Goal: Task Accomplishment & Management: Manage account settings

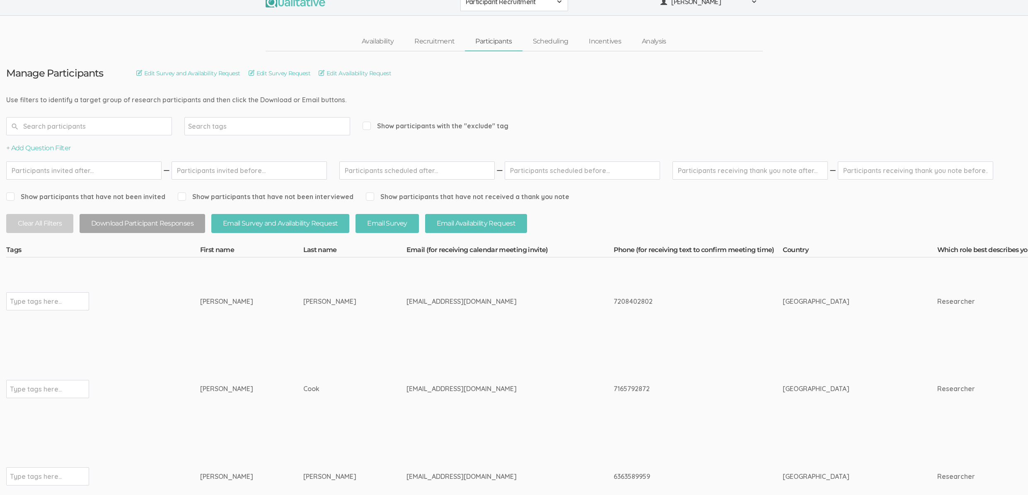
scroll to position [12, 0]
click at [406, 387] on div "tomasinacook@aol.com" at bounding box center [494, 389] width 176 height 10
copy tr "tomasinacook@aol.com"
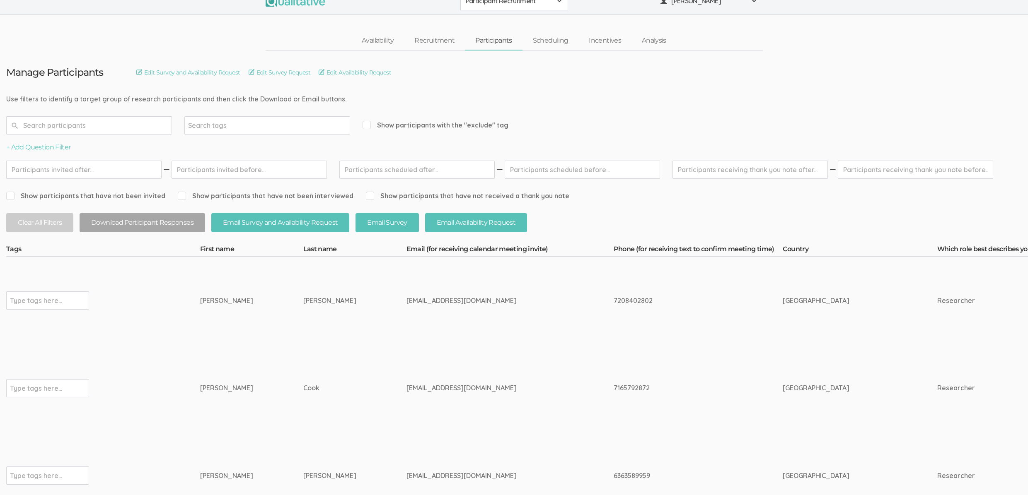
click at [303, 365] on td "Cook" at bounding box center [354, 389] width 103 height 88
click at [249, 404] on td "Tomasina" at bounding box center [251, 389] width 103 height 88
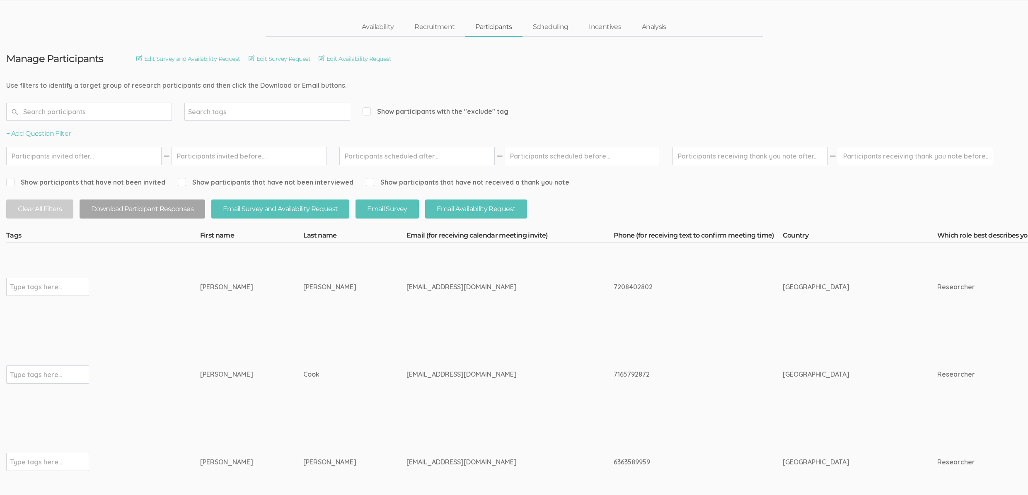
scroll to position [38, 0]
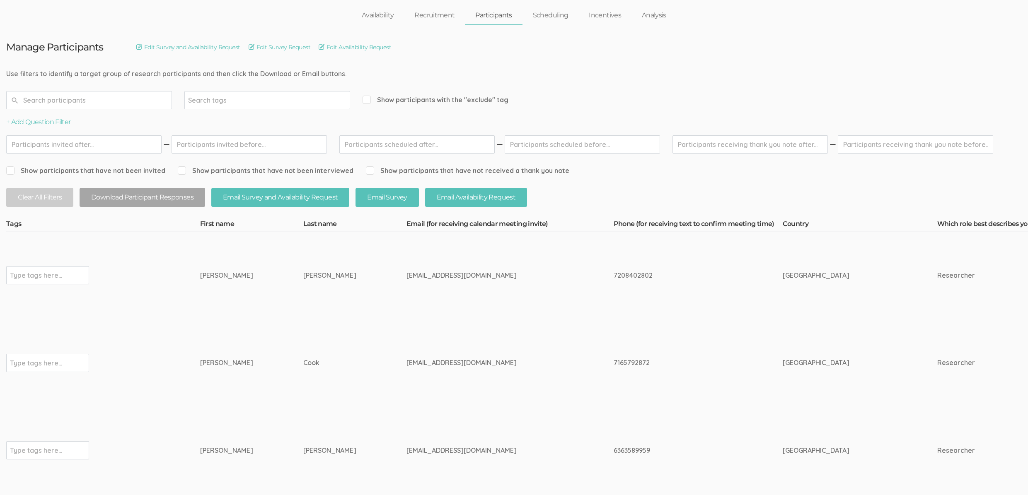
click at [219, 451] on div "Courtney" at bounding box center [236, 451] width 72 height 10
click at [303, 401] on td "Cook" at bounding box center [354, 363] width 103 height 88
click at [321, 452] on td "Bishop" at bounding box center [354, 451] width 103 height 88
click at [406, 448] on div "courtneybishop523@gmail.com" at bounding box center [494, 451] width 176 height 10
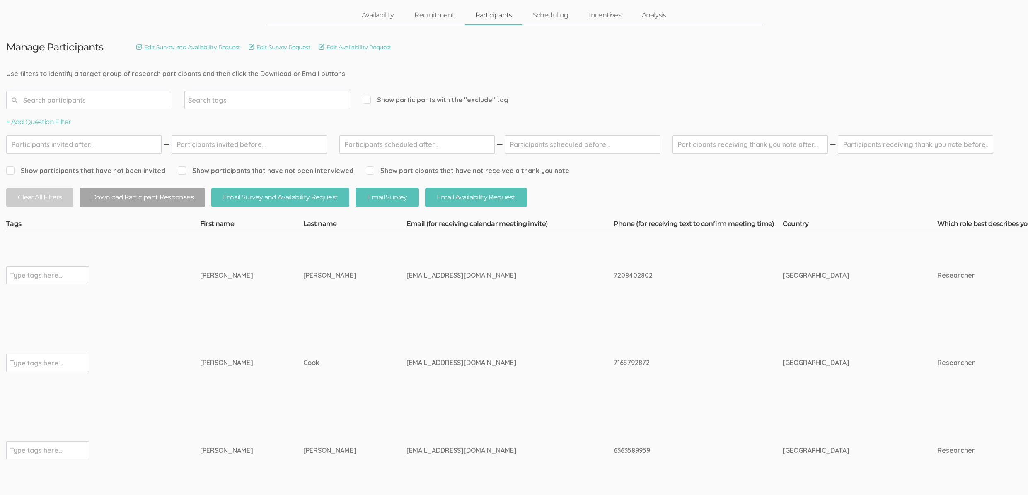
click at [406, 448] on div "courtneybishop523@gmail.com" at bounding box center [494, 451] width 176 height 10
copy tr "courtneybishop523@gmail.com"
click at [266, 407] on td "Courtney" at bounding box center [251, 451] width 103 height 88
click at [406, 333] on td "tomasinacook@aol.com" at bounding box center [509, 363] width 207 height 88
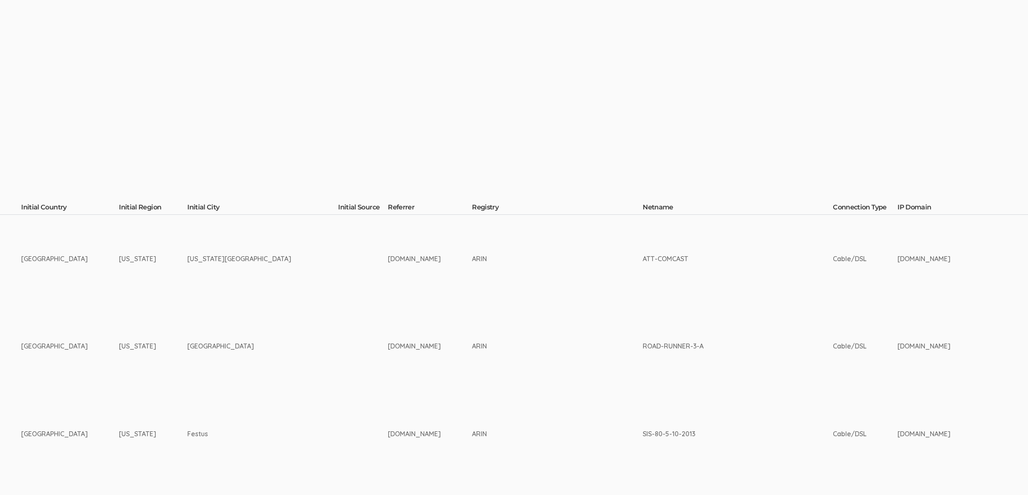
scroll to position [54, 2638]
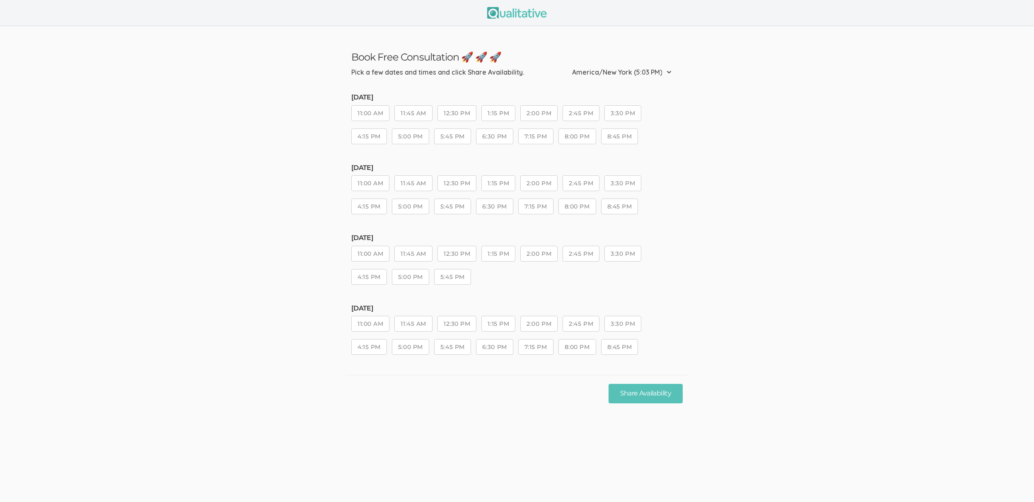
click at [265, 347] on ui-view "Book Free Consultation 🚀 🚀 🚀 Pick a few dates and times and click Share Availab…" at bounding box center [517, 218] width 1034 height 385
click at [224, 326] on ui-view "Book Free Consultation 🚀 🚀 🚀 Pick a few dates and times and click Share Availab…" at bounding box center [517, 218] width 1034 height 385
click at [250, 155] on ui-view "Book Free Consultation 🚀 🚀 🚀 Pick a few dates and times and click Share Availab…" at bounding box center [517, 218] width 1034 height 385
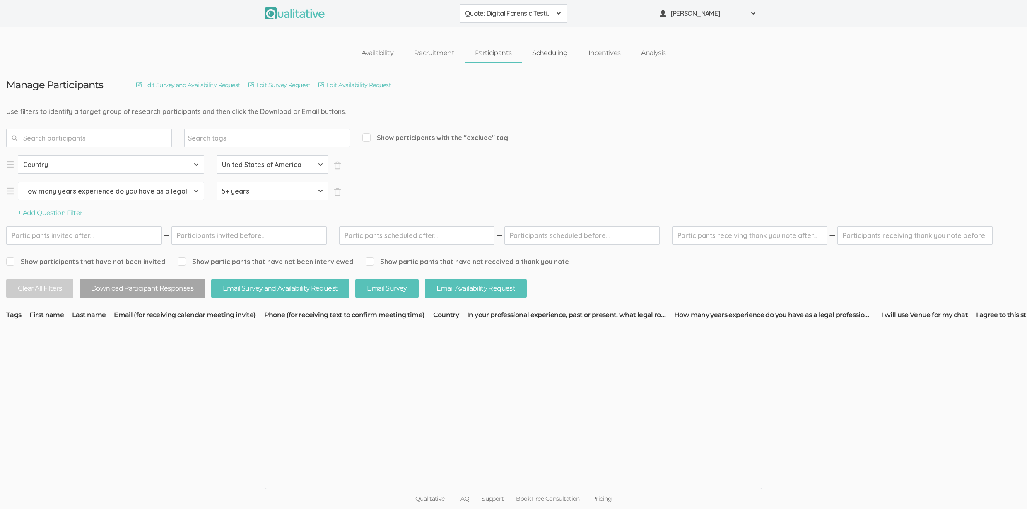
click at [562, 53] on link "Scheduling" at bounding box center [550, 53] width 56 height 18
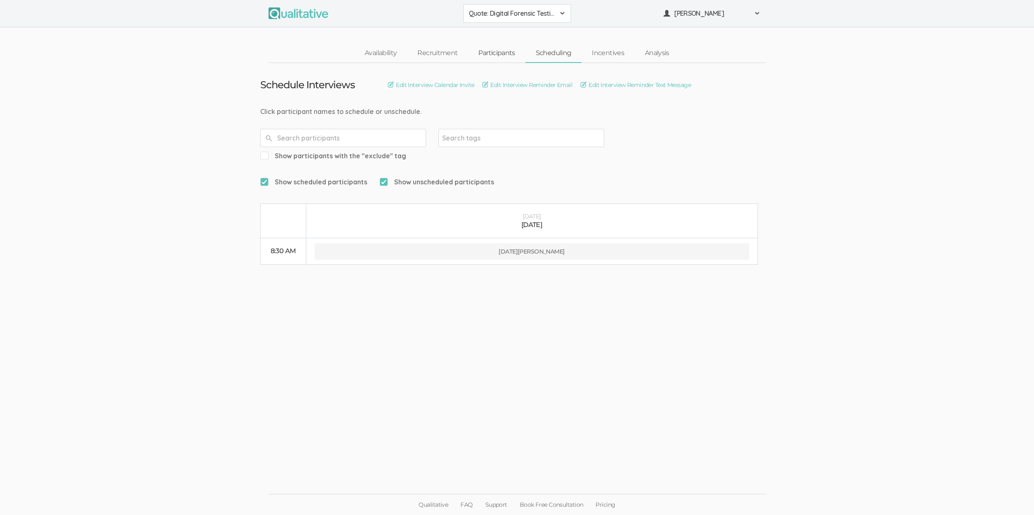
click at [495, 53] on link "Participants" at bounding box center [496, 53] width 57 height 18
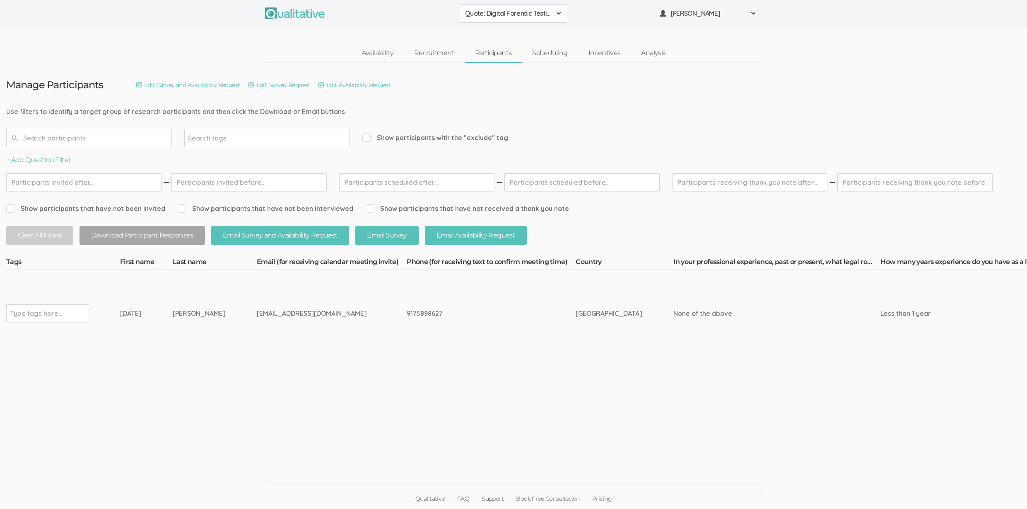
click at [257, 343] on td "[EMAIL_ADDRESS][DOMAIN_NAME]" at bounding box center [332, 313] width 150 height 88
drag, startPoint x: 191, startPoint y: 314, endPoint x: 105, endPoint y: 318, distance: 86.3
copy tr "Type tags here... [DATE][PERSON_NAME]"
click at [104, 331] on td "Type tags here..." at bounding box center [63, 313] width 114 height 88
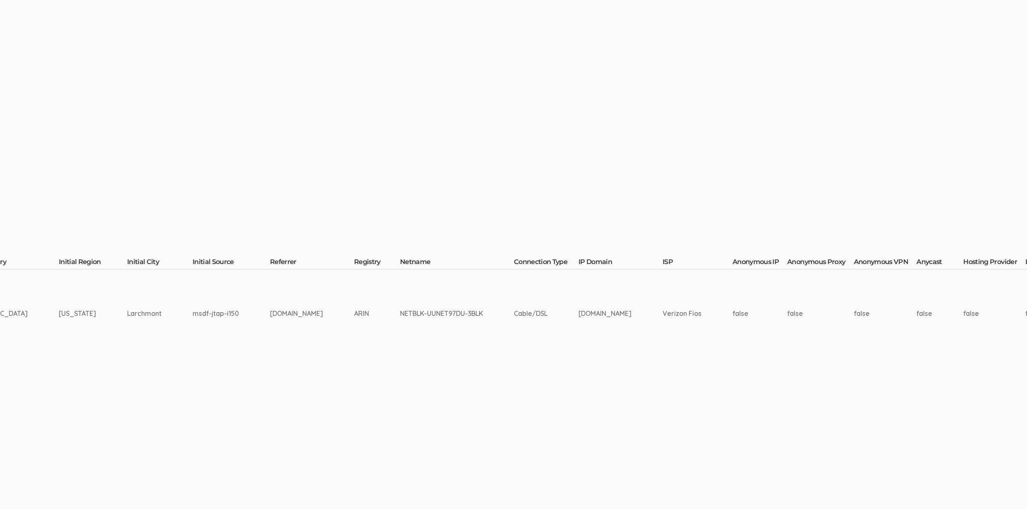
scroll to position [0, 2284]
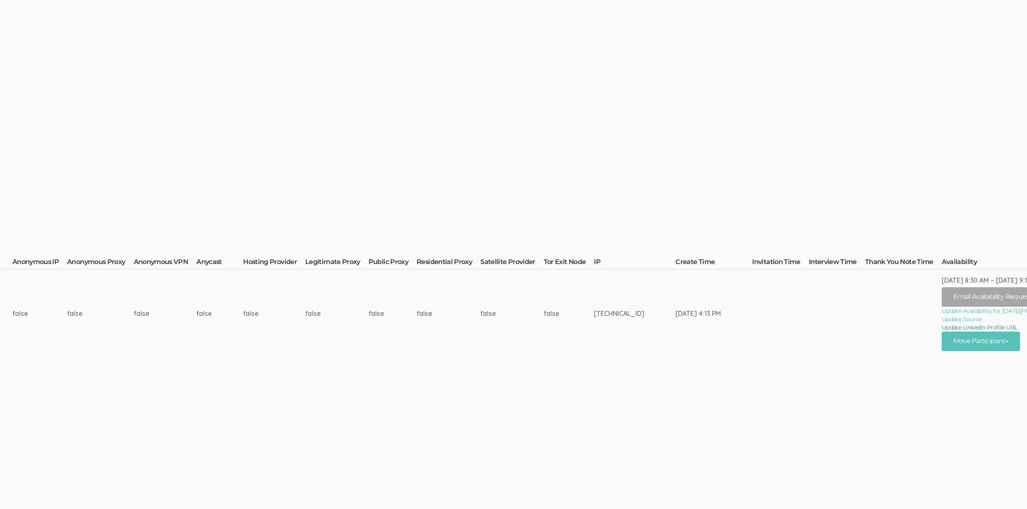
click at [963, 324] on link "Update LinkedIn Profile URL" at bounding box center [1004, 327] width 125 height 8
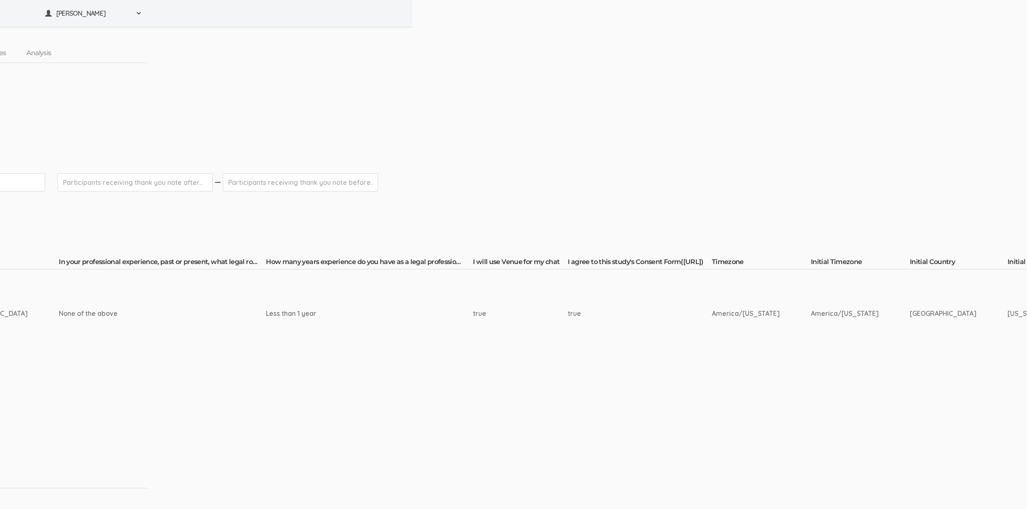
scroll to position [0, 0]
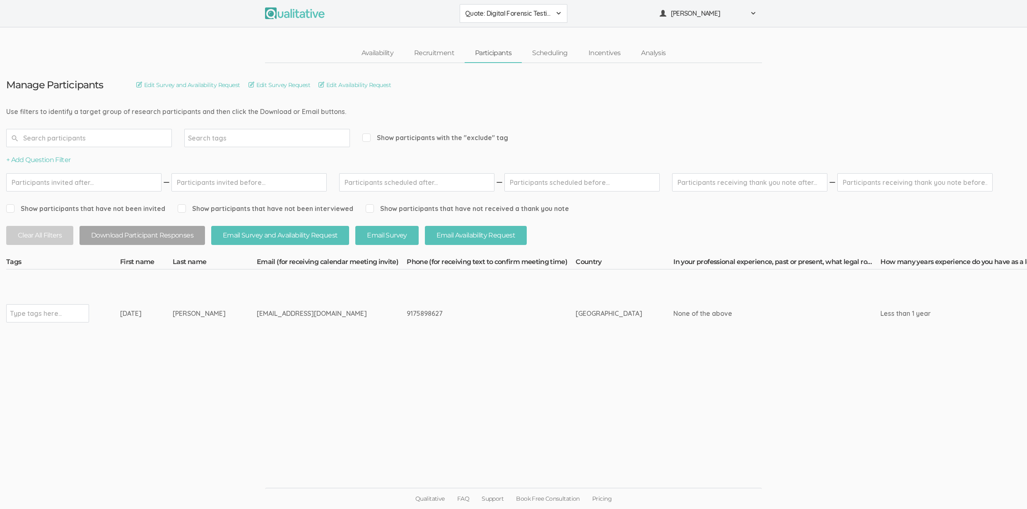
click at [246, 415] on ui-view "Manage Participants Edit Survey and Availability Request Edit Survey Request Ed…" at bounding box center [513, 254] width 1027 height 383
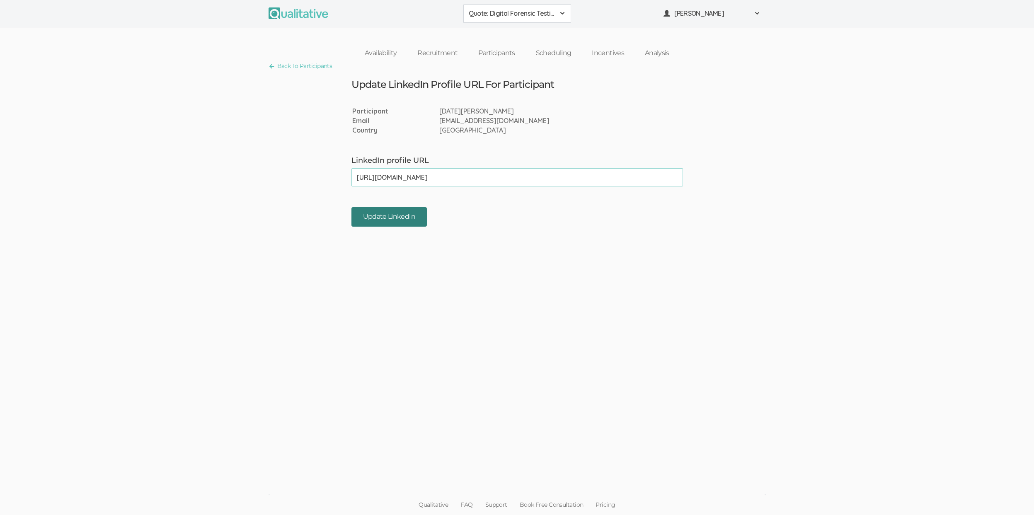
type input "https://www.linkedin.com/in/rajakahmed/"
click at [384, 213] on input "Update LinkedIn" at bounding box center [388, 216] width 75 height 19
